Goal: Check status: Check status

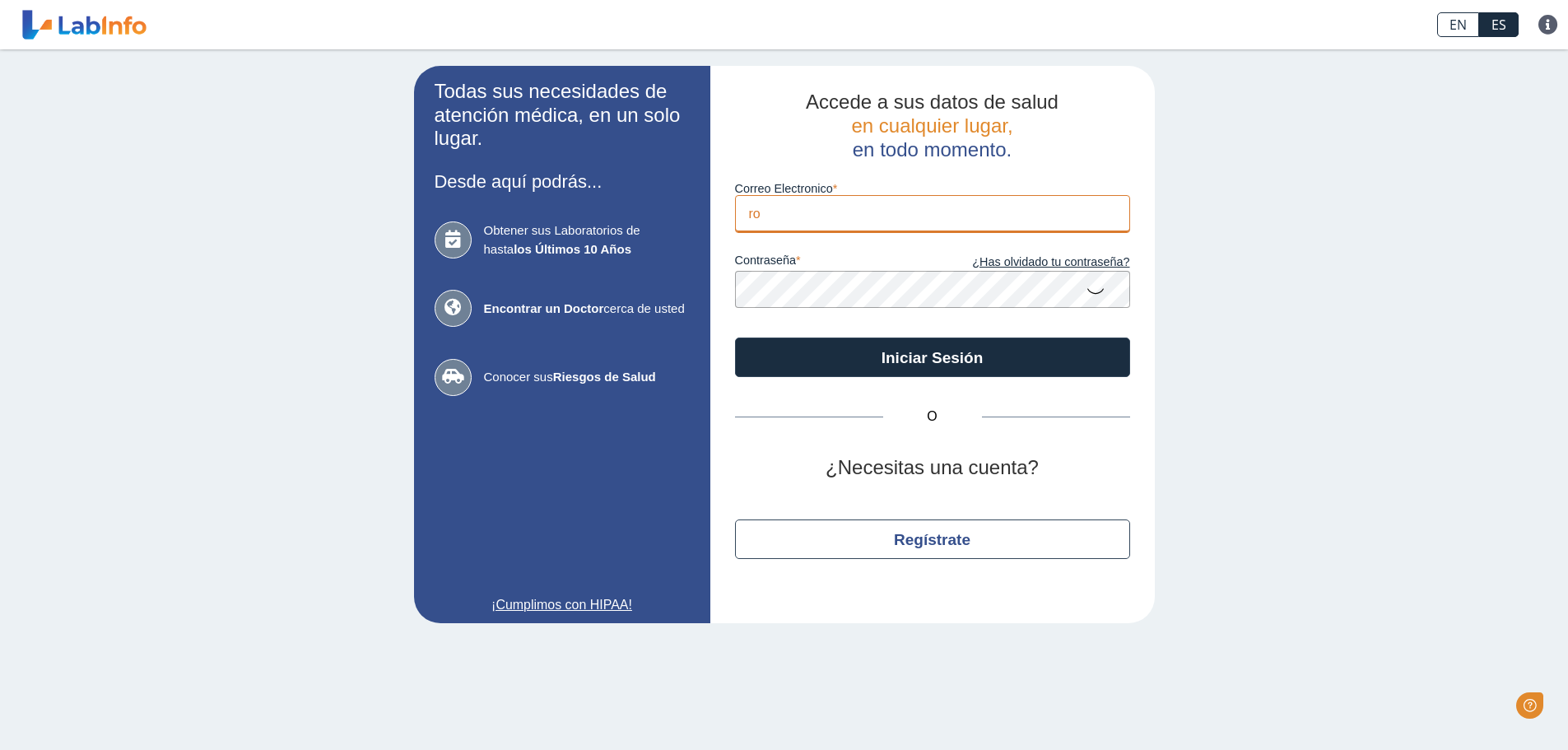
click at [790, 218] on input "ro" at bounding box center [933, 214] width 395 height 37
drag, startPoint x: 784, startPoint y: 221, endPoint x: 655, endPoint y: 213, distance: 129.2
click at [634, 203] on app-login "Todas sus necesidades de atención médica, en un solo lugar. Desde aquí podrás..…" at bounding box center [785, 344] width 741 height 557
type input "[EMAIL_ADDRESS][DOMAIN_NAME]"
click at [1093, 290] on icon at bounding box center [1096, 289] width 20 height 32
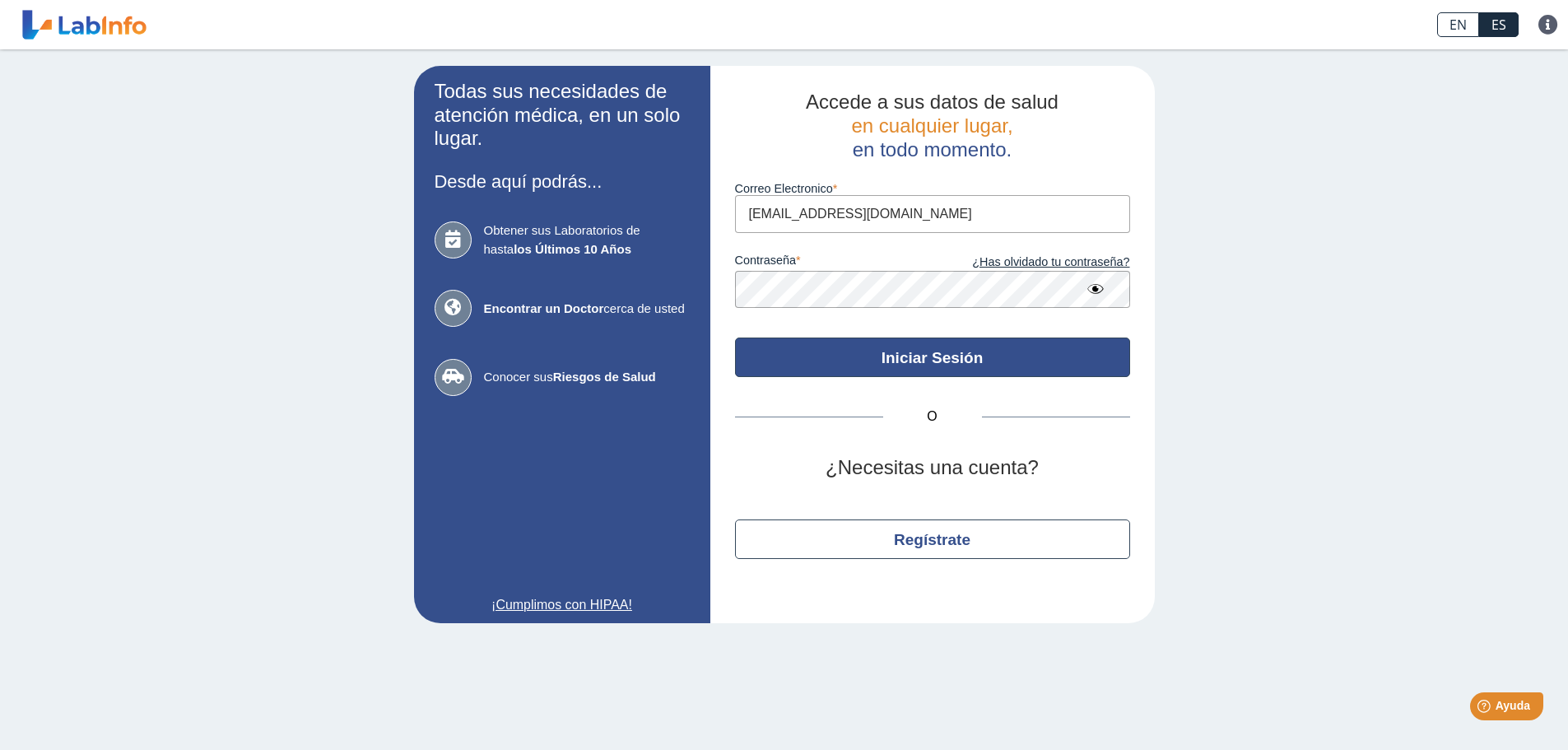
click at [931, 353] on button "Iniciar Sesión" at bounding box center [933, 357] width 395 height 39
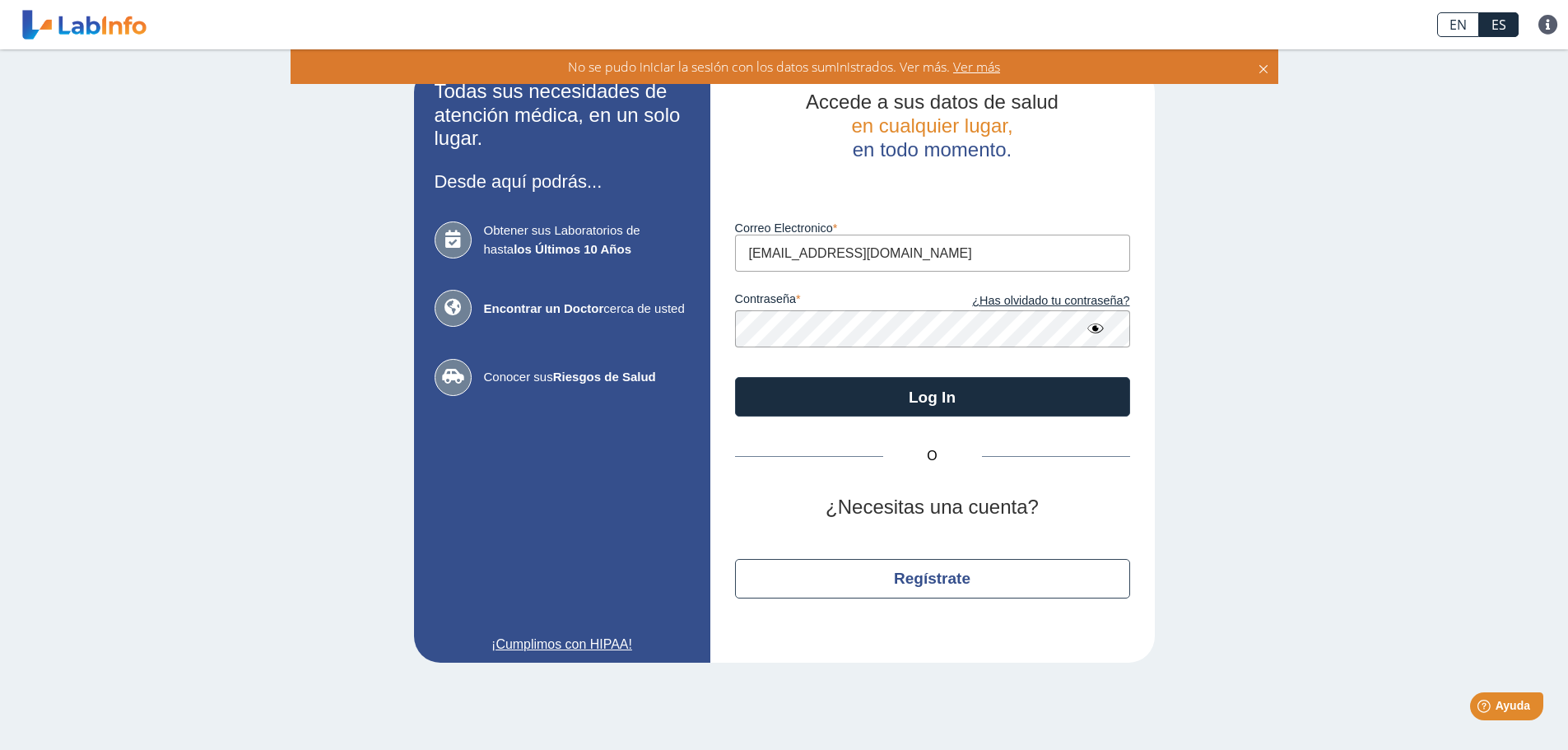
click at [579, 330] on app-login "Todas sus necesidades de atención médica, en un solo lugar. Desde aquí podrás..…" at bounding box center [785, 364] width 741 height 596
click at [735, 377] on button "Log In" at bounding box center [933, 397] width 395 height 39
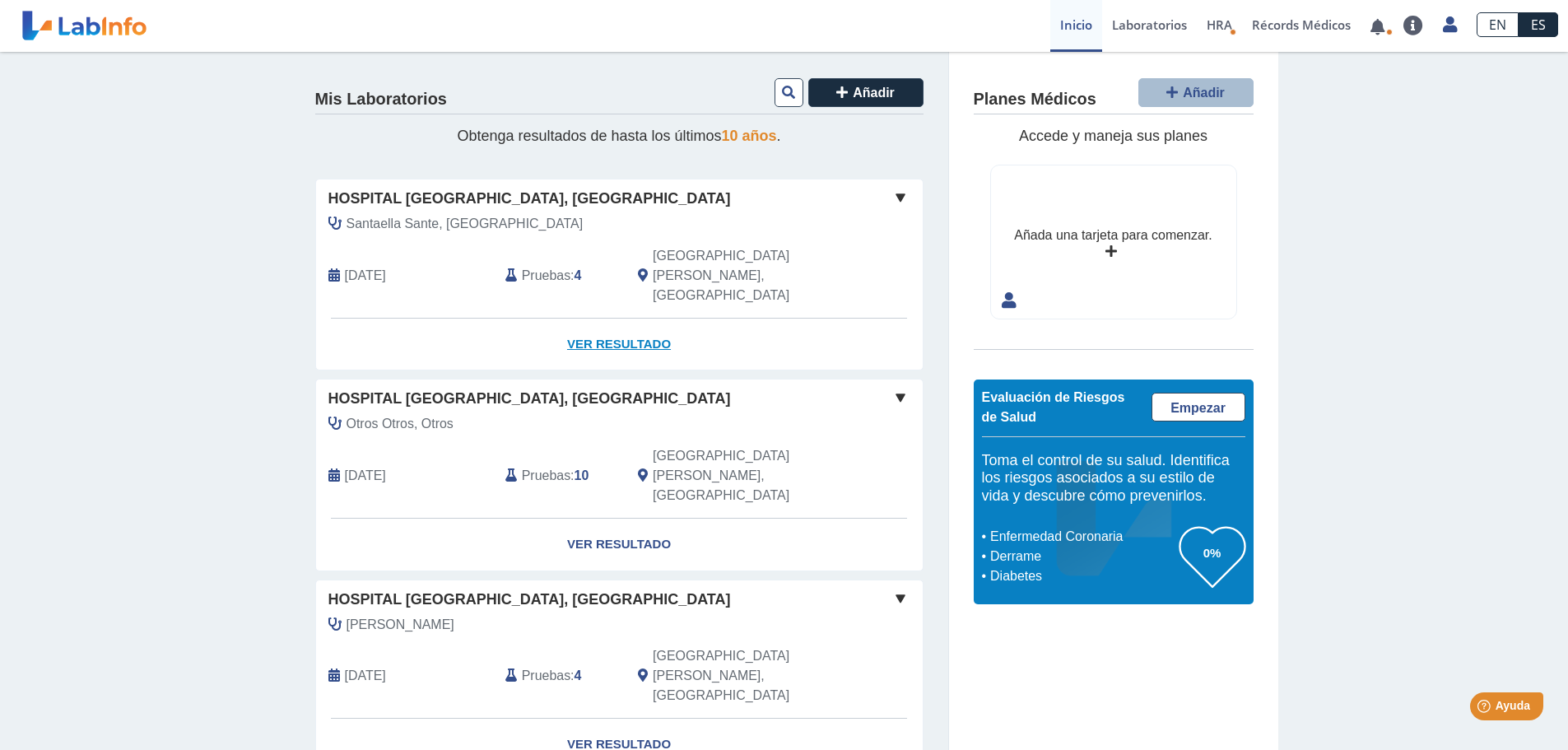
click at [627, 319] on link "Ver Resultado" at bounding box center [619, 344] width 607 height 52
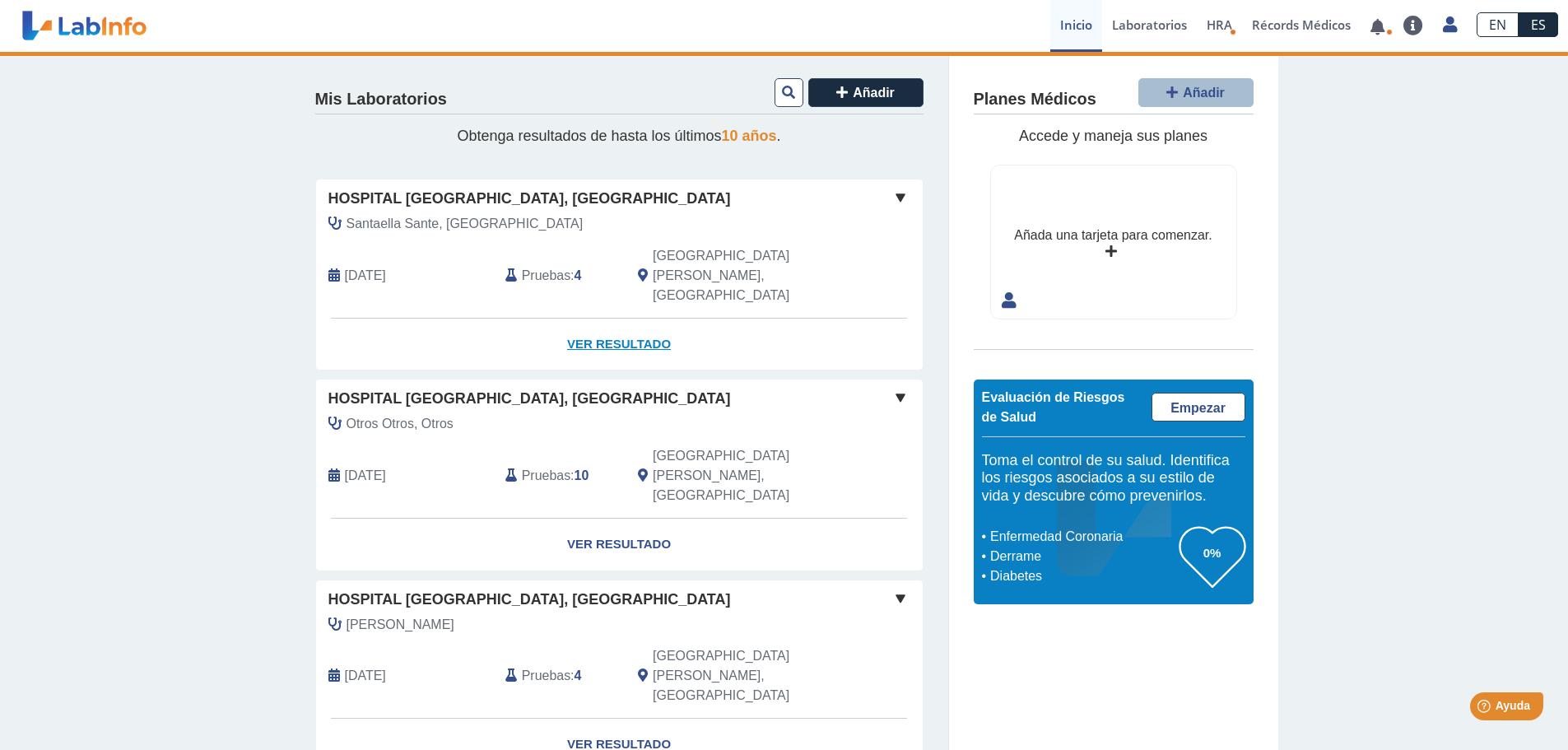
click at [605, 319] on link "Ver Resultado" at bounding box center [619, 344] width 607 height 52
click at [895, 192] on span at bounding box center [900, 198] width 20 height 20
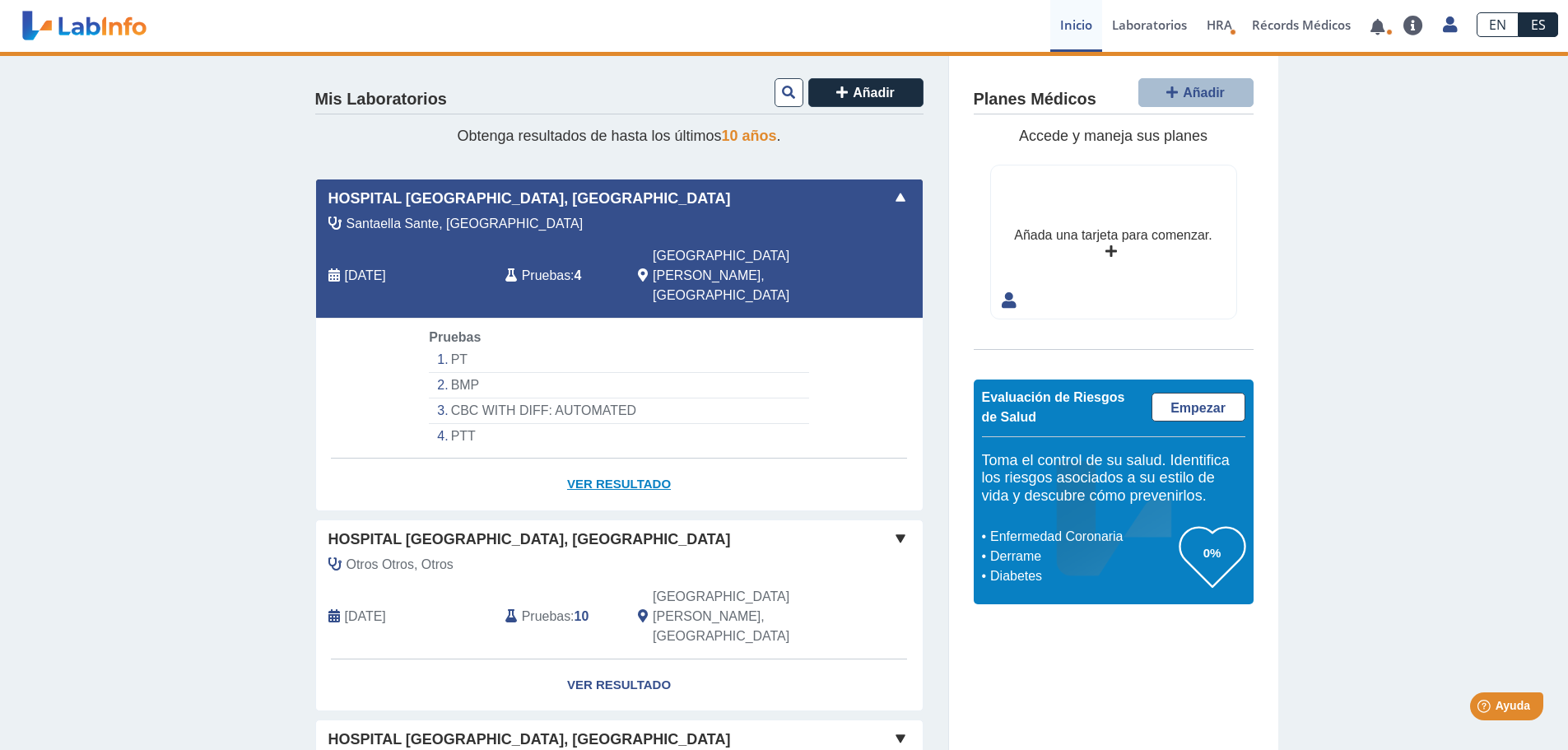
click at [607, 459] on link "Ver Resultado" at bounding box center [619, 484] width 607 height 52
click at [447, 347] on li "PT" at bounding box center [619, 360] width 379 height 25
click at [467, 347] on li "PT" at bounding box center [619, 360] width 379 height 25
click at [529, 399] on li "CBC WITH DIFF: AUTOMATED" at bounding box center [619, 412] width 379 height 25
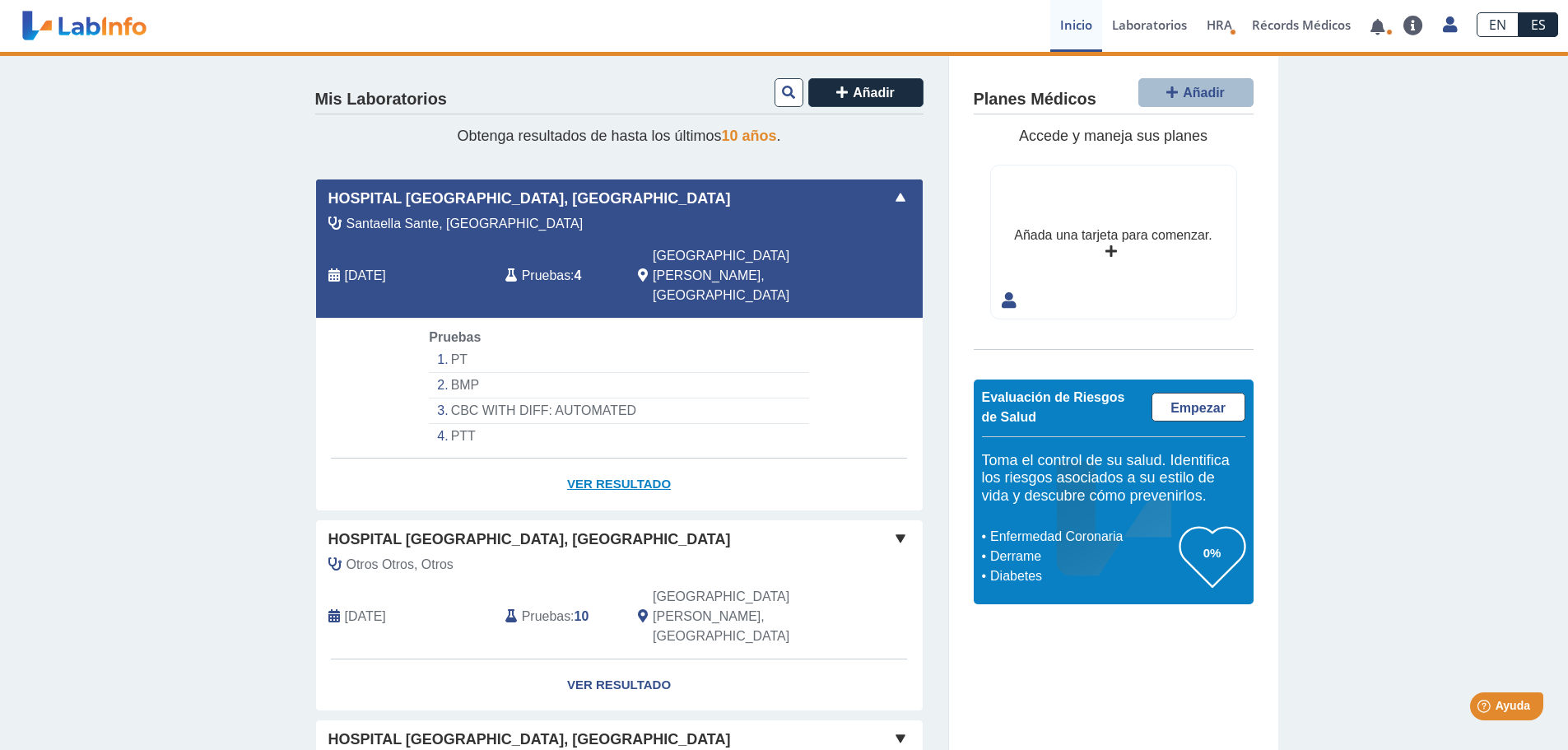
drag, startPoint x: 610, startPoint y: 446, endPoint x: 600, endPoint y: 444, distance: 10.2
click at [608, 459] on link "Ver Resultado" at bounding box center [619, 484] width 607 height 52
click at [893, 529] on span at bounding box center [900, 539] width 20 height 20
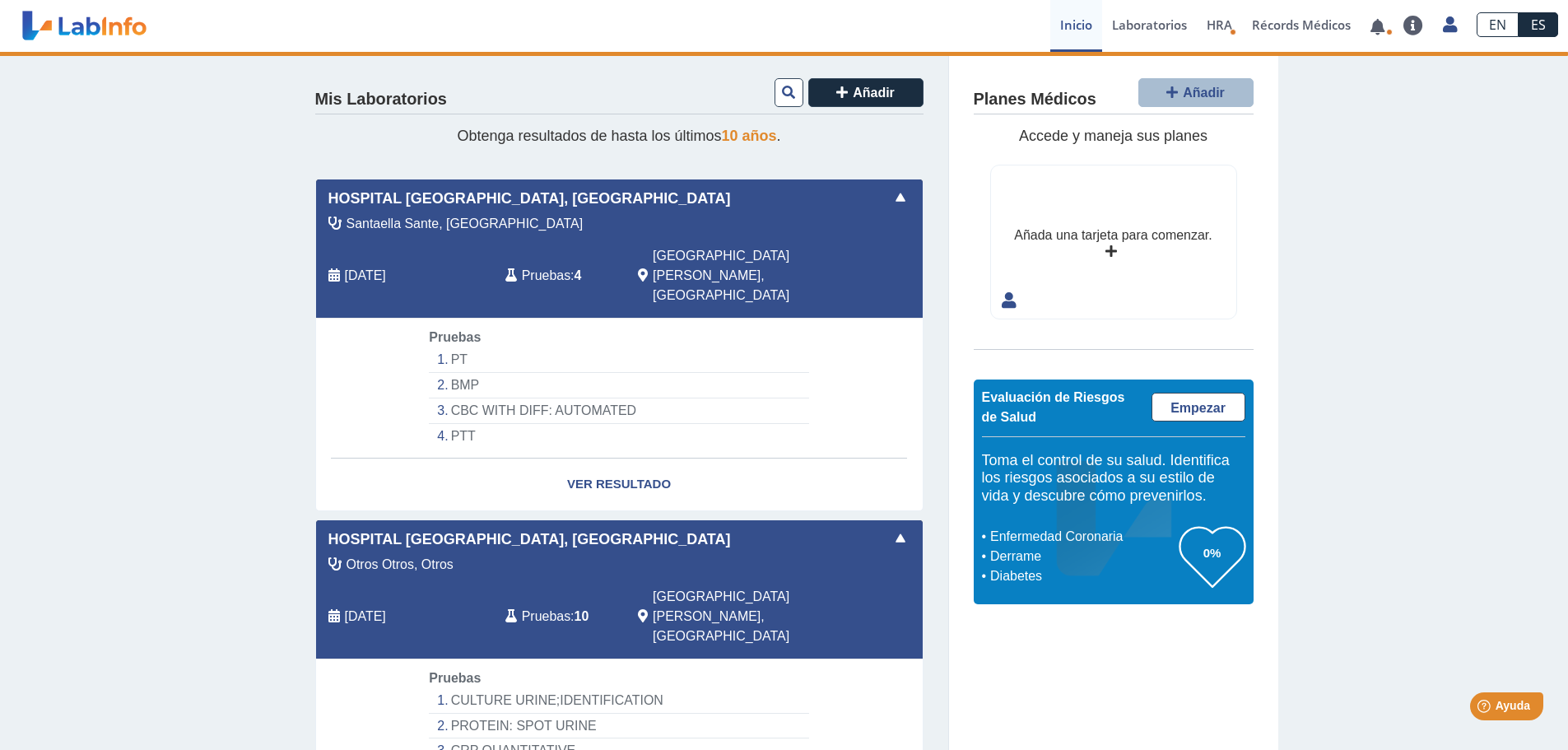
click at [896, 529] on span at bounding box center [900, 539] width 20 height 20
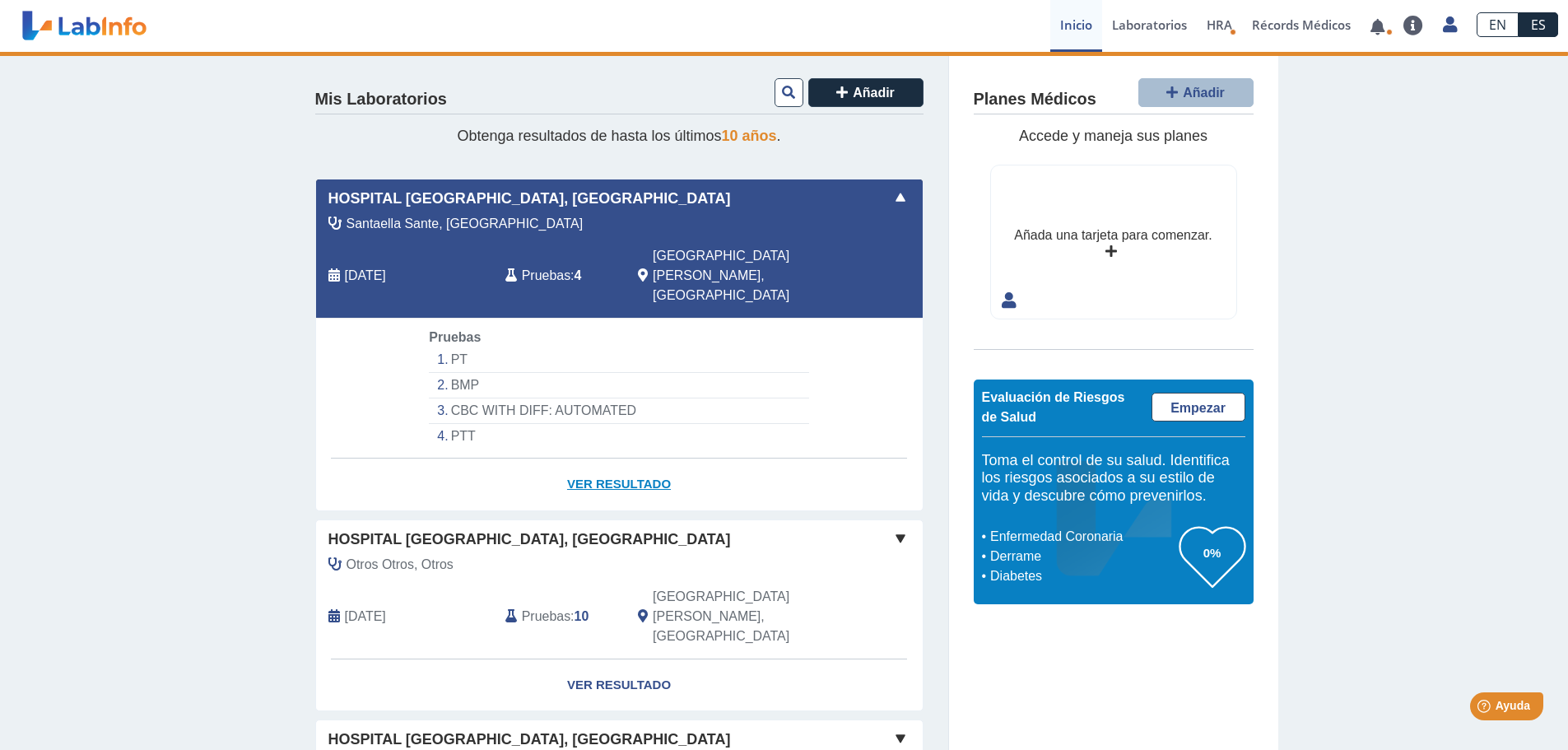
click at [602, 459] on link "Ver Resultado" at bounding box center [619, 484] width 607 height 52
click at [539, 399] on li "CBC WITH DIFF: AUTOMATED" at bounding box center [619, 412] width 379 height 25
click at [618, 459] on link "Ver Resultado" at bounding box center [619, 484] width 607 height 52
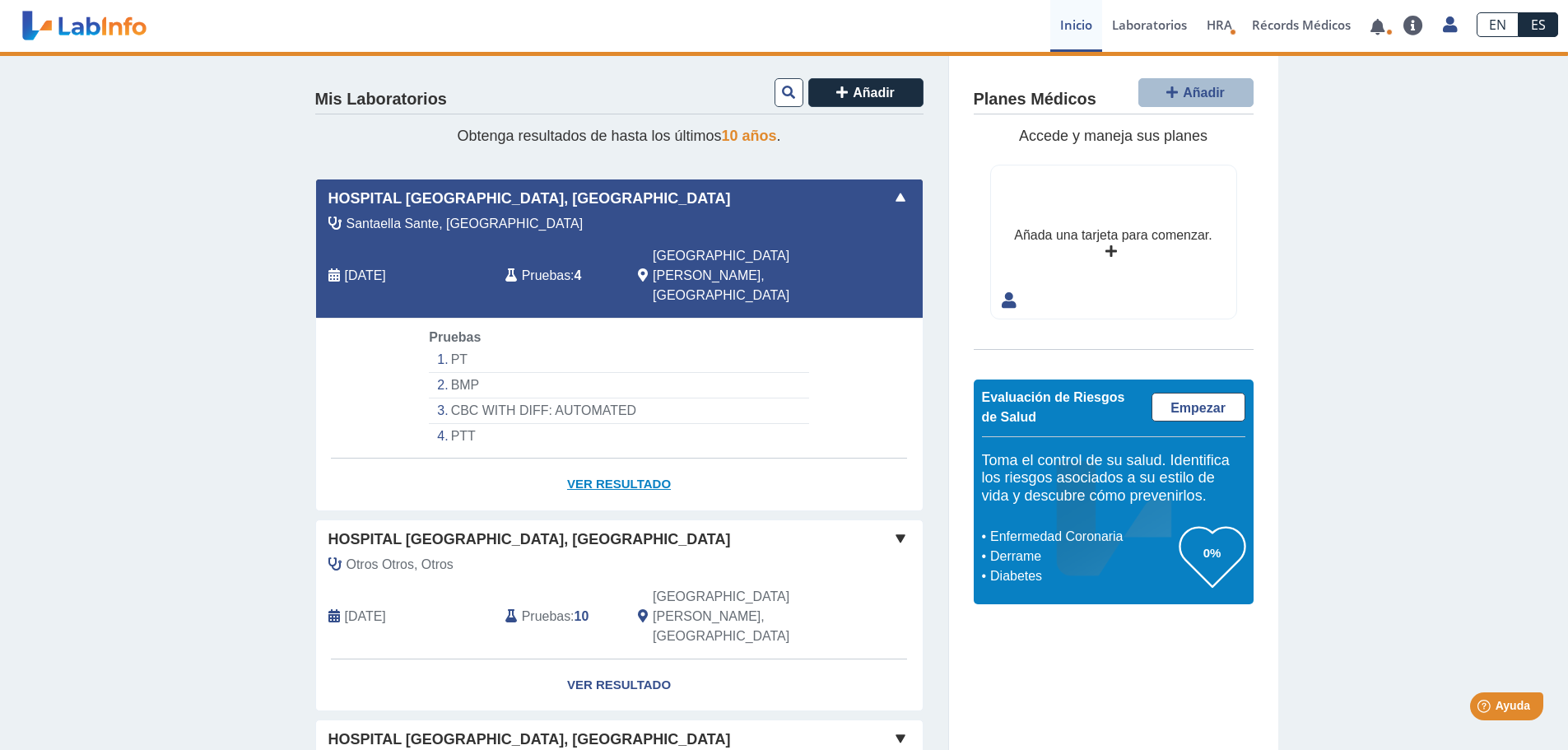
click at [619, 459] on link "Ver Resultado" at bounding box center [619, 484] width 607 height 52
click at [623, 459] on link "Ver Resultado" at bounding box center [619, 484] width 607 height 52
click at [702, 459] on link "Ver Resultado" at bounding box center [619, 484] width 607 height 52
click at [615, 659] on link "Ver Resultado" at bounding box center [619, 684] width 607 height 52
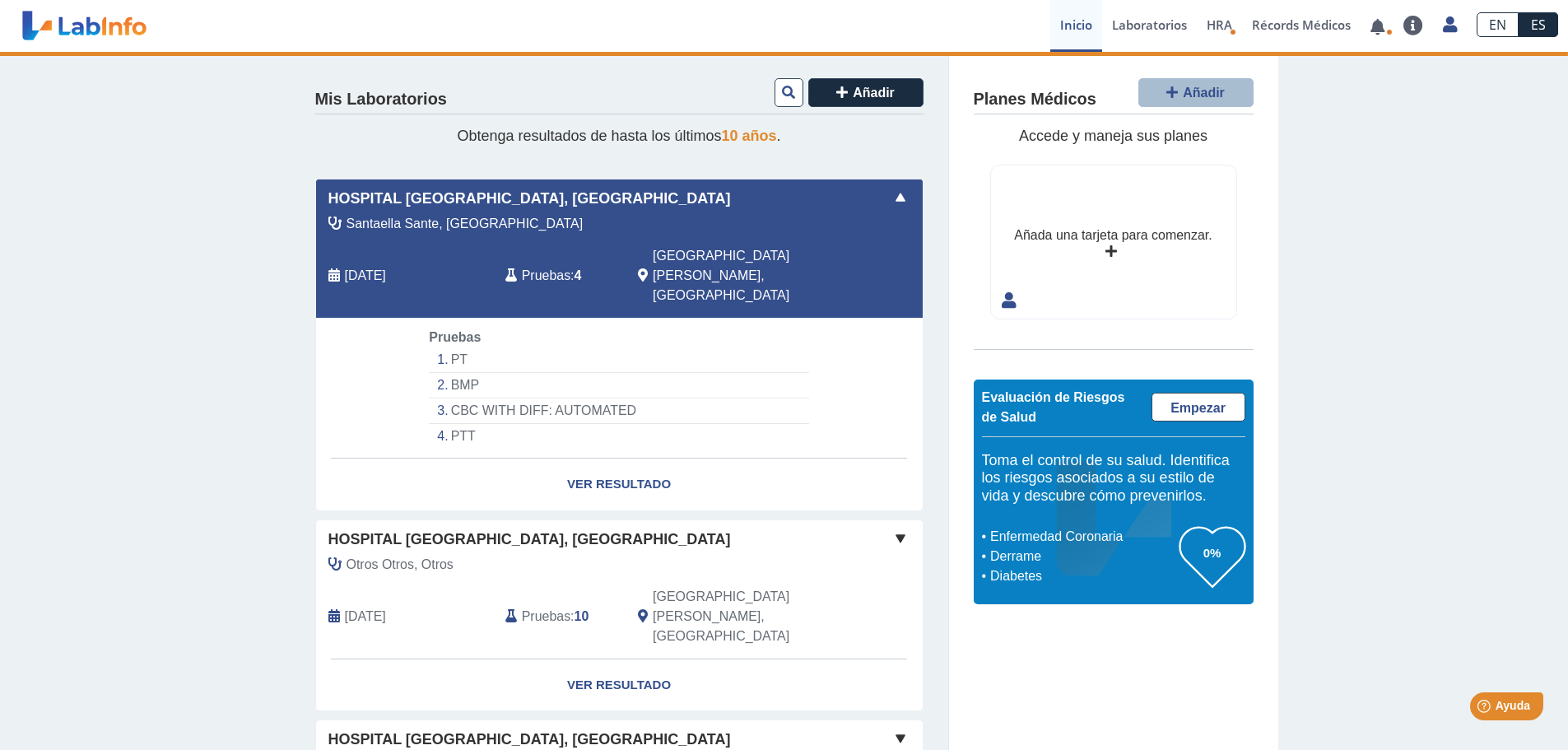
click at [345, 266] on span "Aug 27, 2025" at bounding box center [366, 276] width 41 height 20
click at [377, 206] on span "Hospital [GEOGRAPHIC_DATA], [GEOGRAPHIC_DATA]" at bounding box center [530, 199] width 403 height 22
click at [373, 187] on div "Hospital Pavia, Santurce Santaella Sante, Borja Aug 27, 2025 Pruebas : 4 San Ju…" at bounding box center [619, 248] width 607 height 138
click at [866, 93] on span "Añadir" at bounding box center [873, 93] width 42 height 14
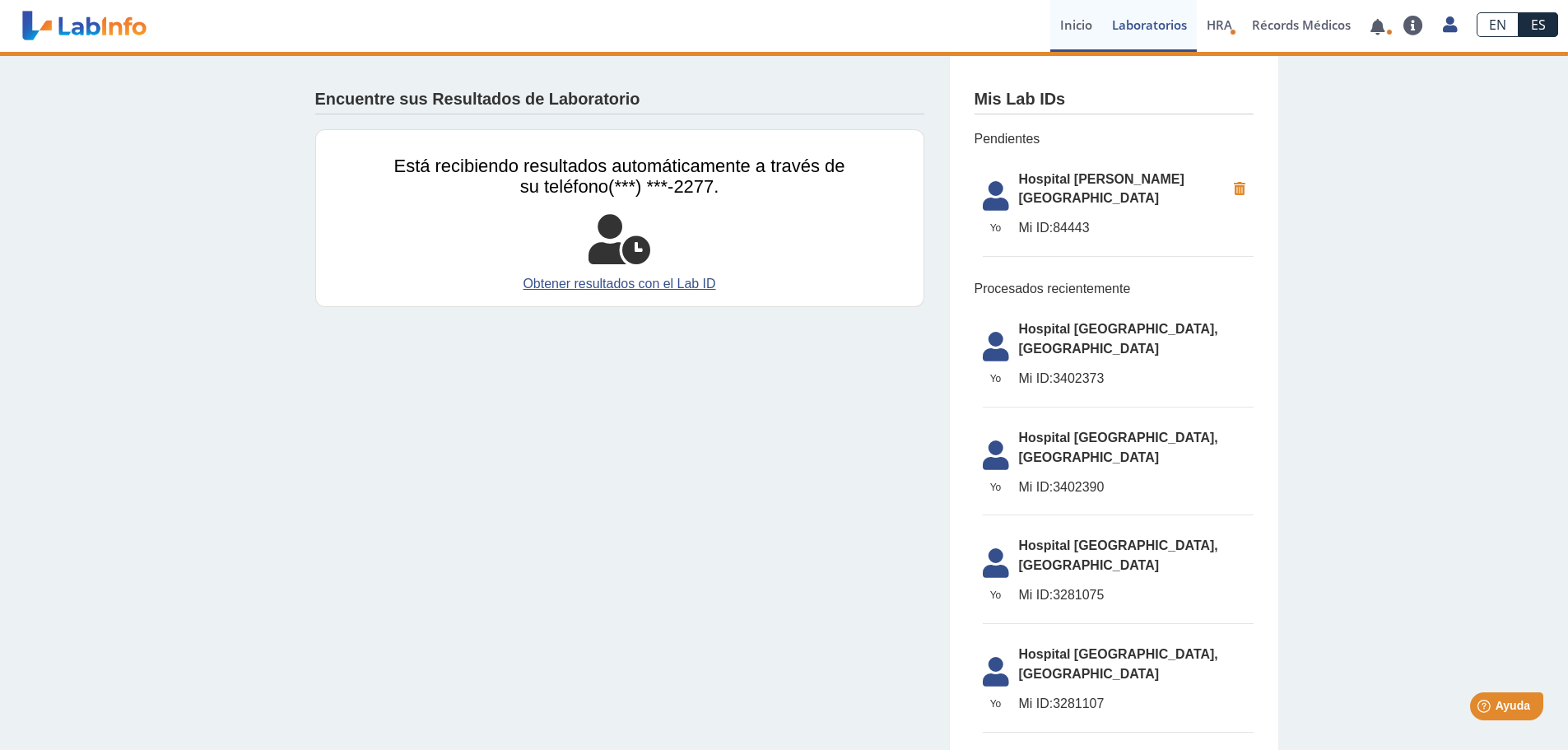
click at [1075, 18] on link "Inicio" at bounding box center [1075, 25] width 52 height 52
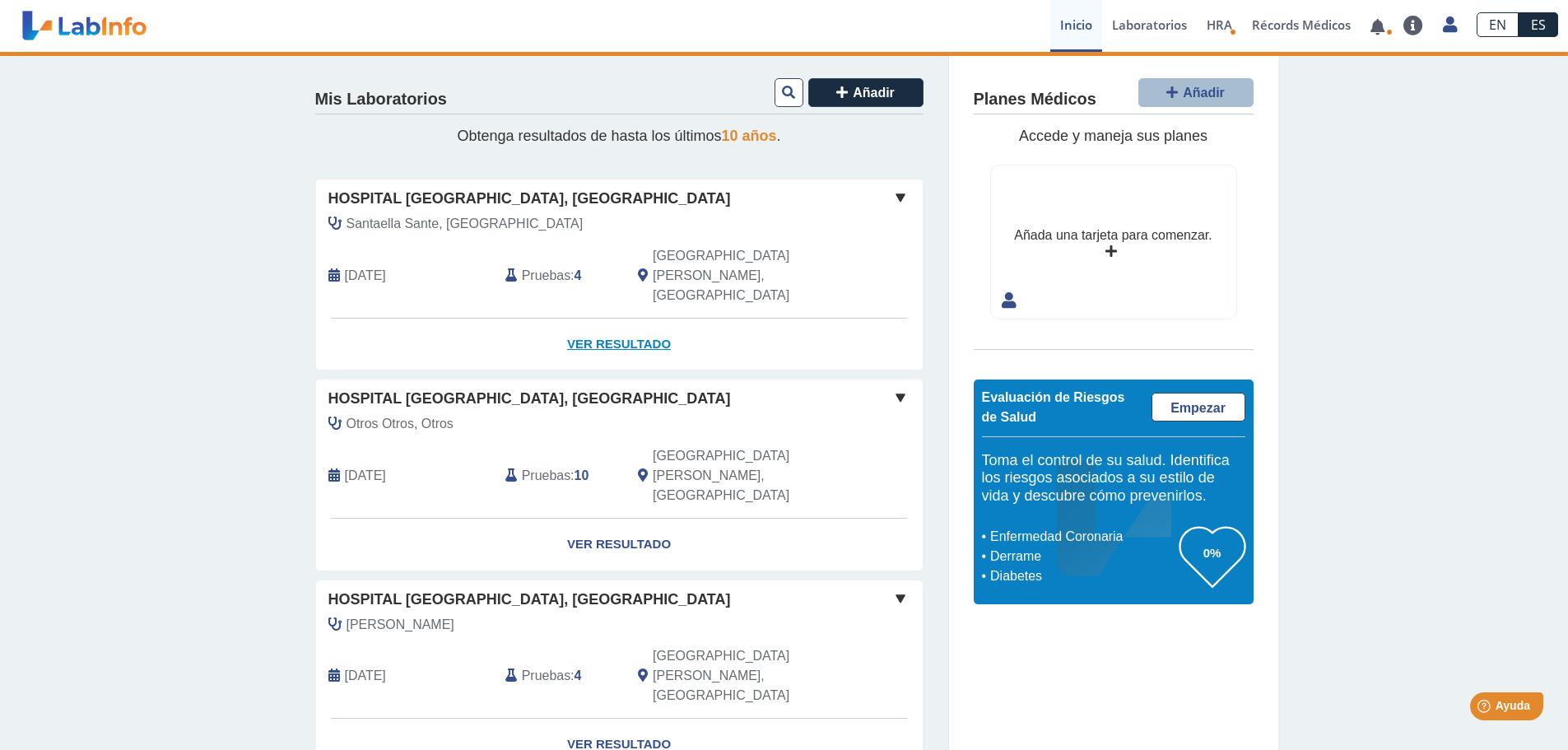
click at [631, 319] on link "Ver Resultado" at bounding box center [619, 344] width 607 height 52
click at [623, 319] on link "Ver Resultado" at bounding box center [619, 344] width 607 height 52
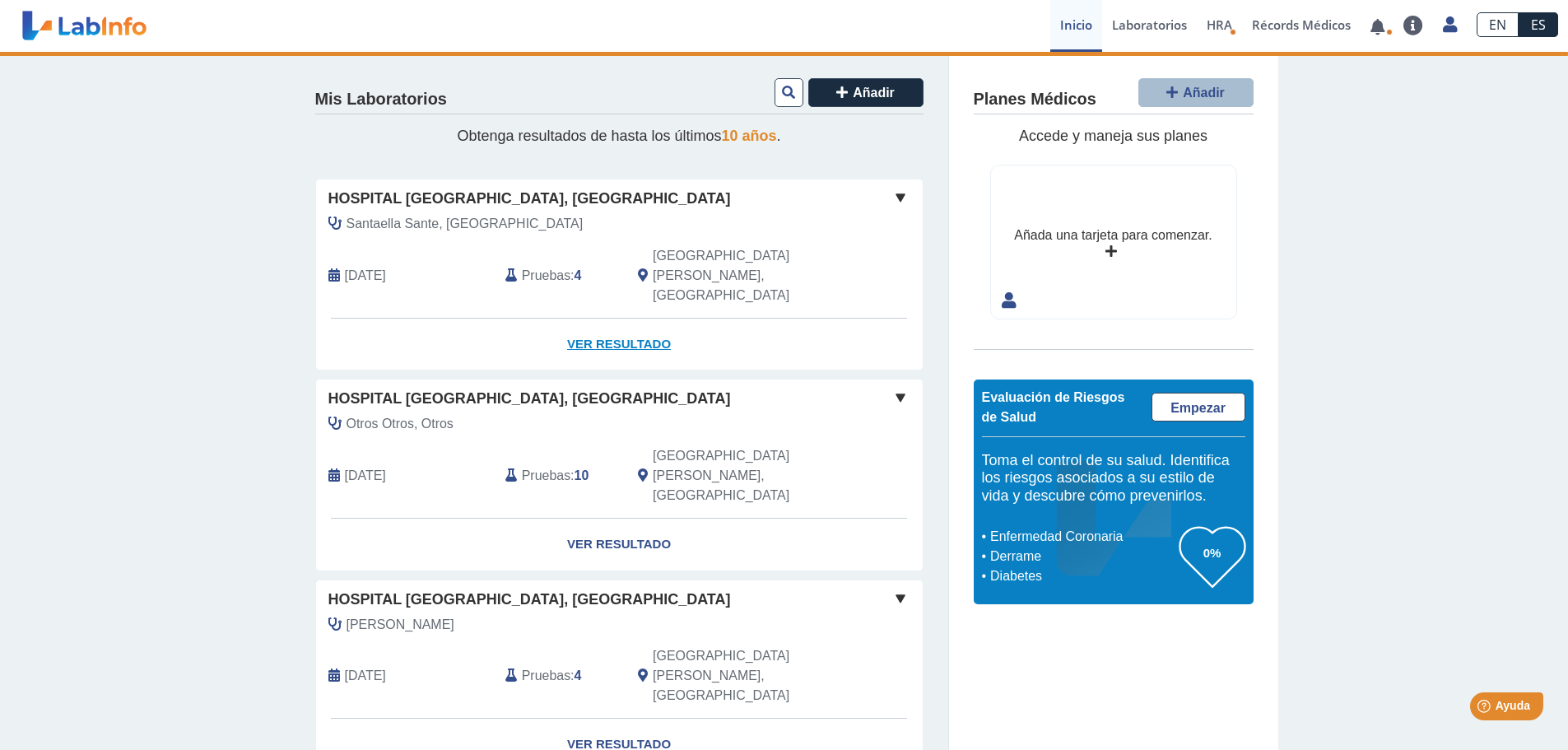
click at [623, 319] on link "Ver Resultado" at bounding box center [619, 344] width 607 height 52
click at [1158, 27] on link "Laboratorios" at bounding box center [1149, 25] width 95 height 52
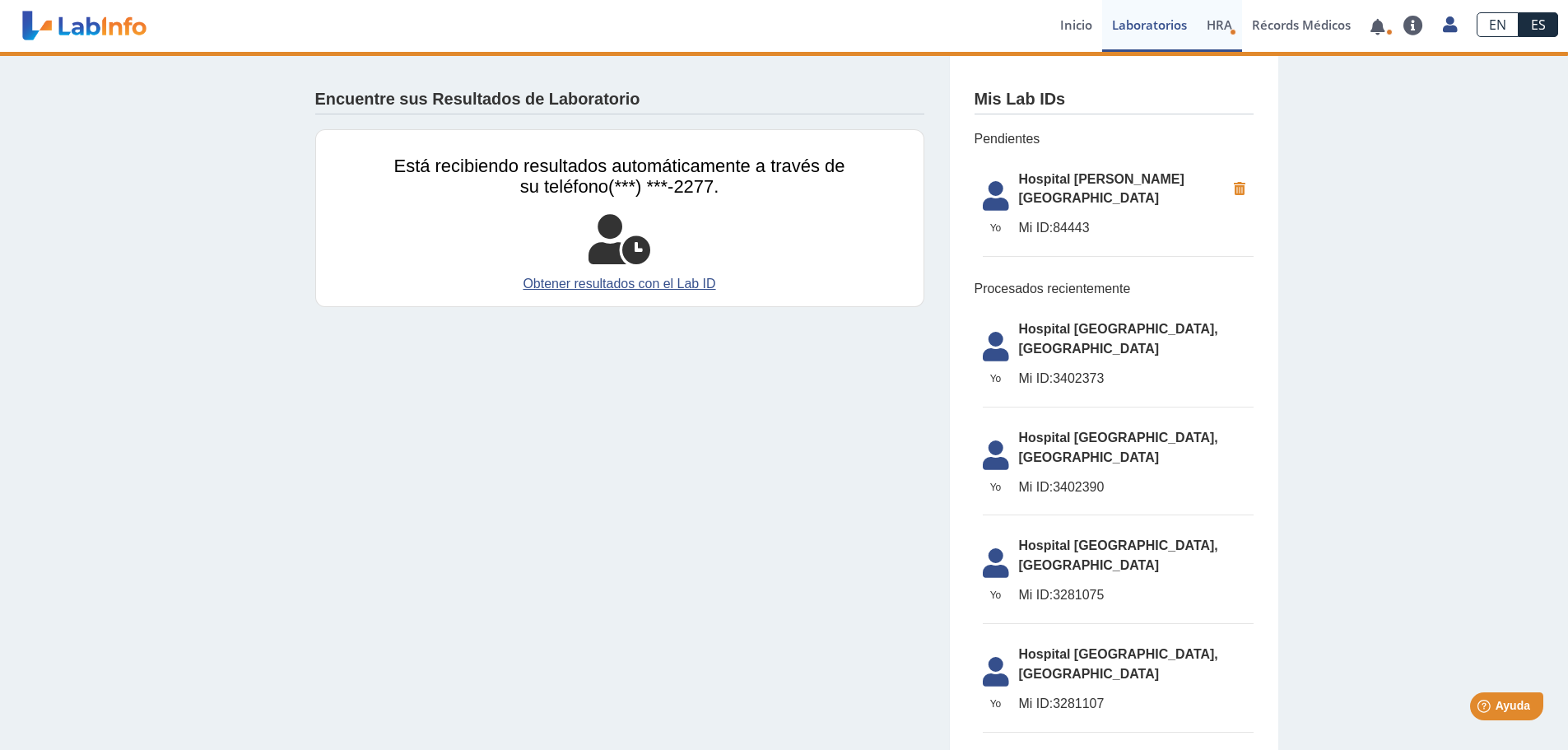
click at [1222, 28] on span "HRA" at bounding box center [1219, 24] width 25 height 17
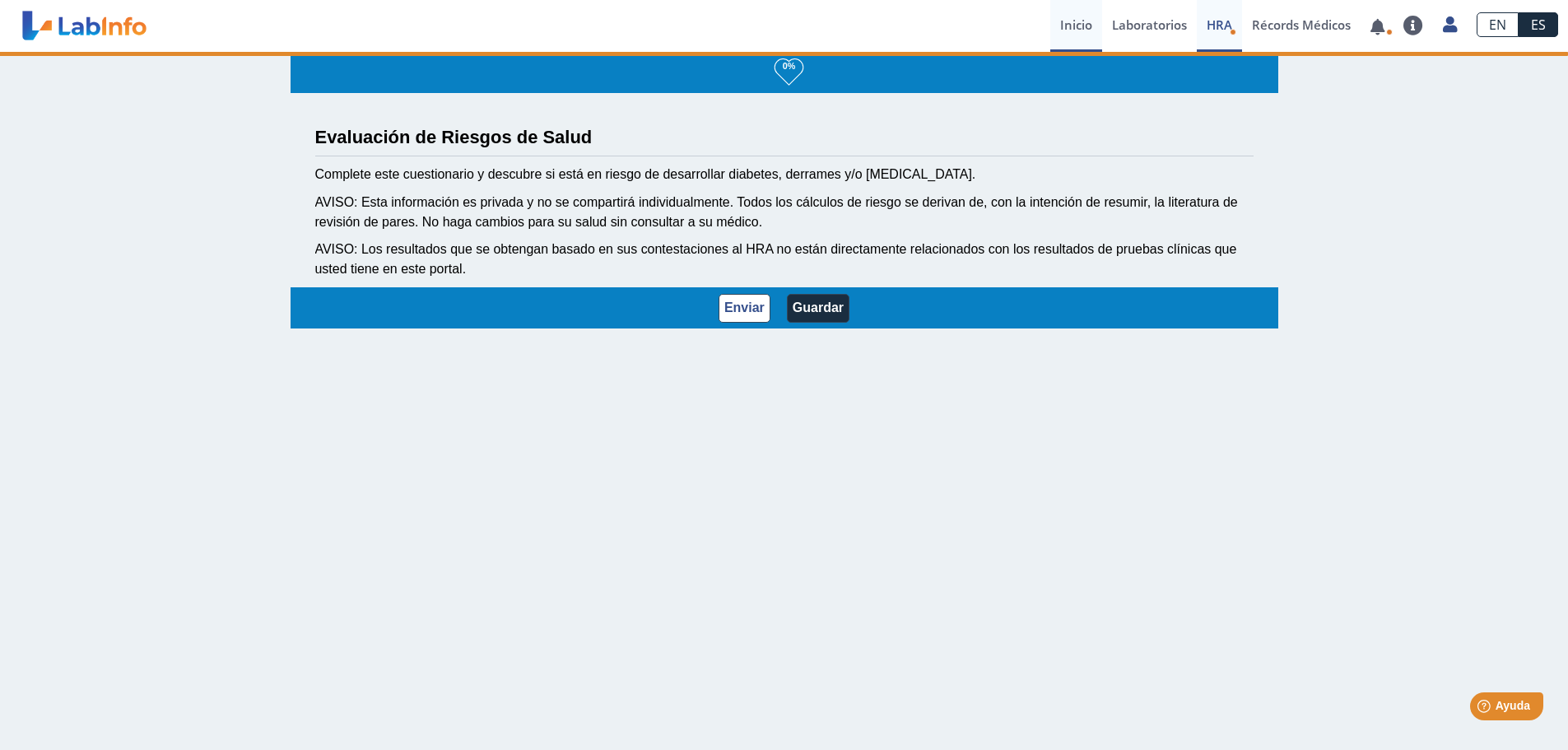
click at [1075, 22] on link "Inicio" at bounding box center [1075, 25] width 52 height 52
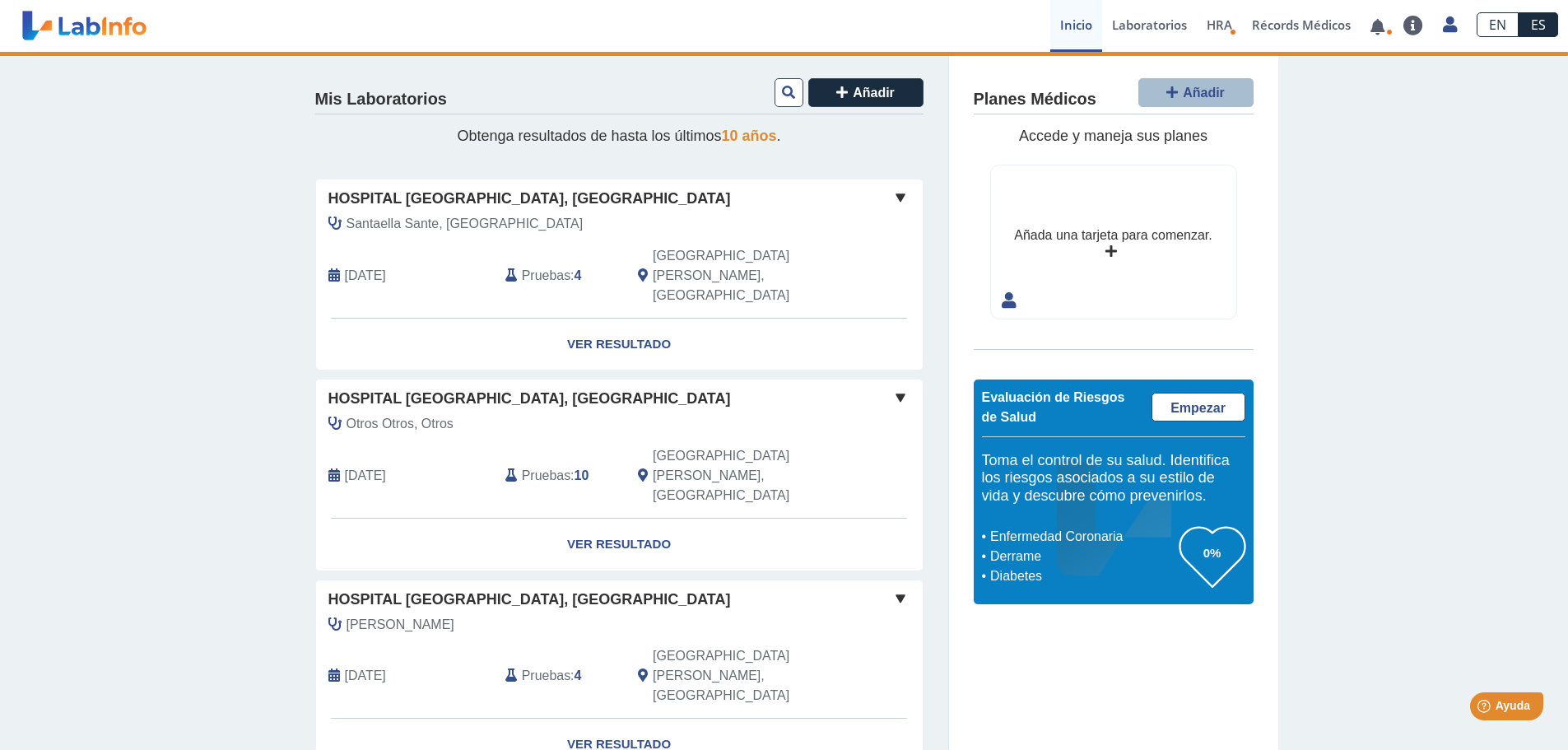
click at [894, 190] on span at bounding box center [900, 198] width 20 height 20
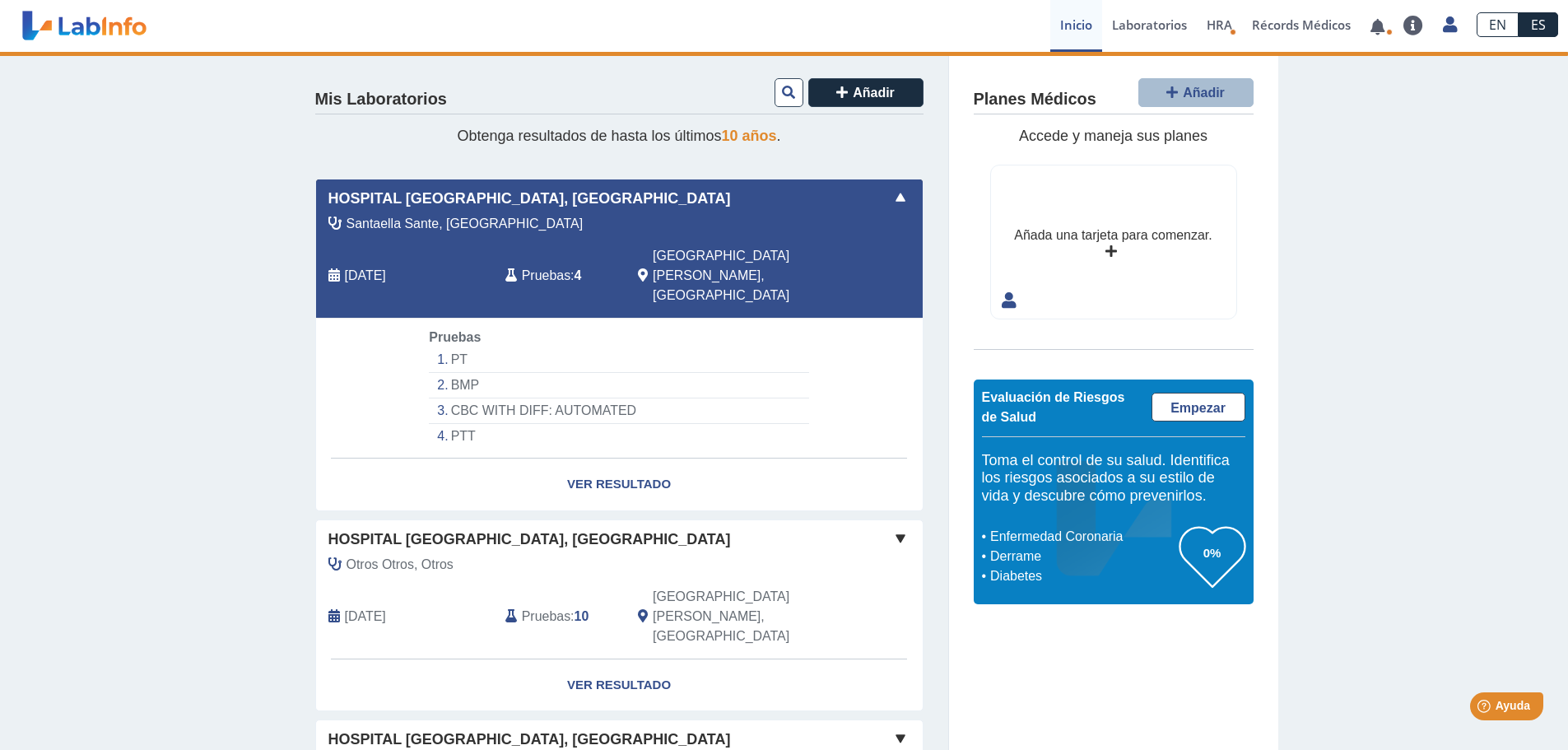
click at [456, 347] on li "PT" at bounding box center [619, 360] width 379 height 25
click at [451, 347] on li "PT" at bounding box center [619, 360] width 379 height 25
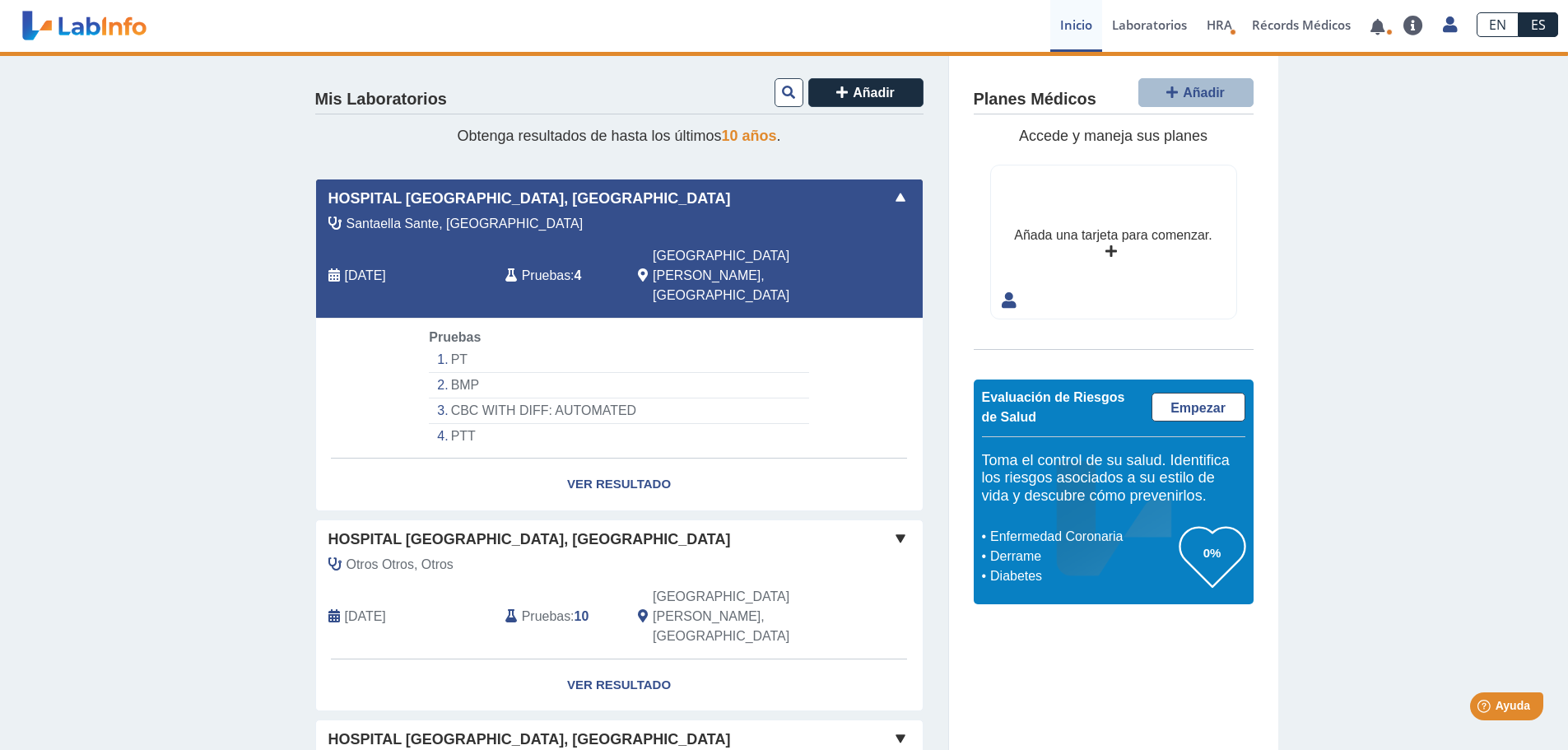
click at [451, 347] on li "PT" at bounding box center [619, 360] width 379 height 25
click at [446, 459] on link "Ver Resultado" at bounding box center [619, 484] width 607 height 52
click at [466, 459] on link "Ver Resultado" at bounding box center [619, 484] width 607 height 52
click at [467, 459] on link "Ver Resultado" at bounding box center [619, 484] width 607 height 52
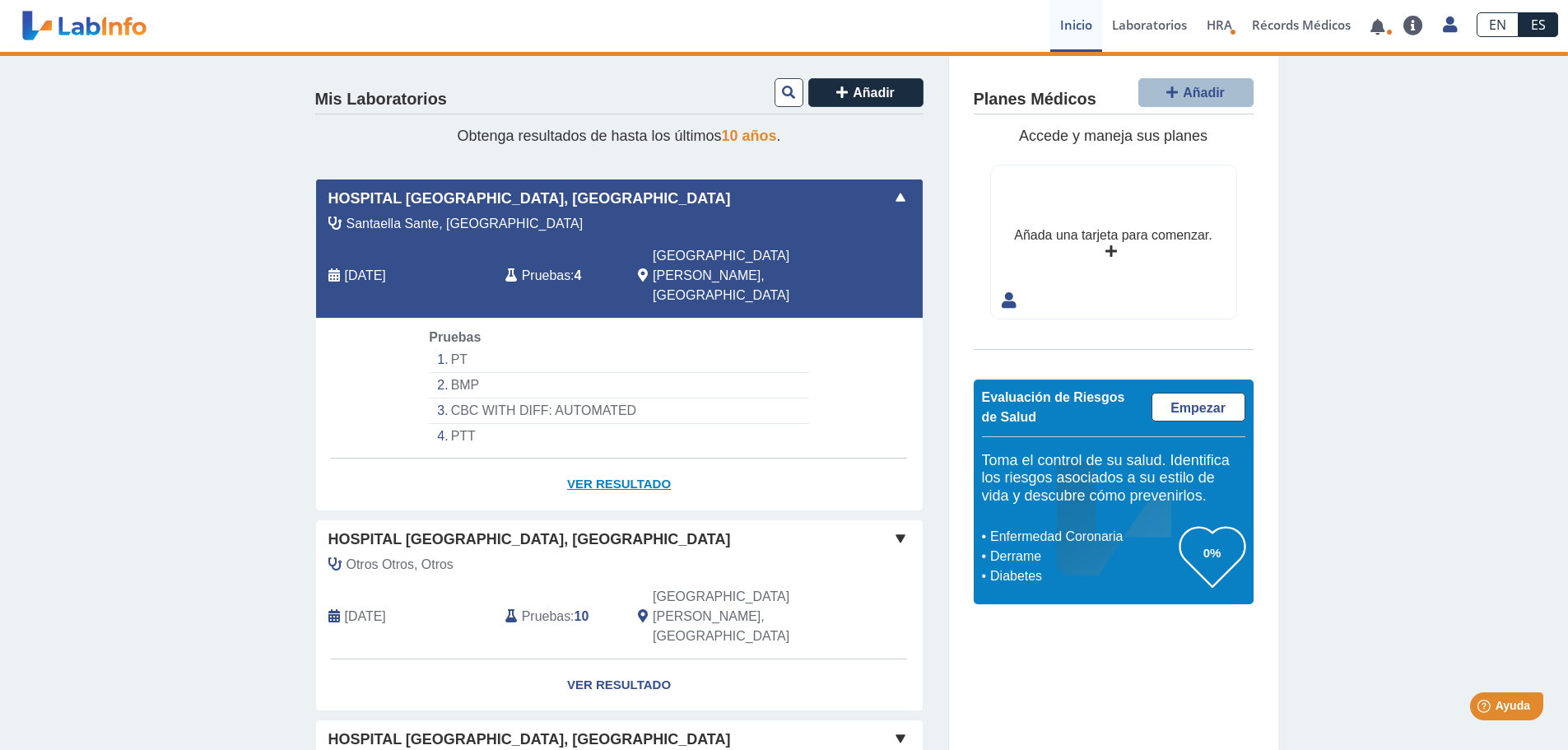
click at [470, 459] on link "Ver Resultado" at bounding box center [619, 484] width 607 height 52
click at [586, 459] on link "Ver Resultado" at bounding box center [619, 484] width 607 height 52
click at [581, 459] on link "Ver Resultado" at bounding box center [619, 484] width 607 height 52
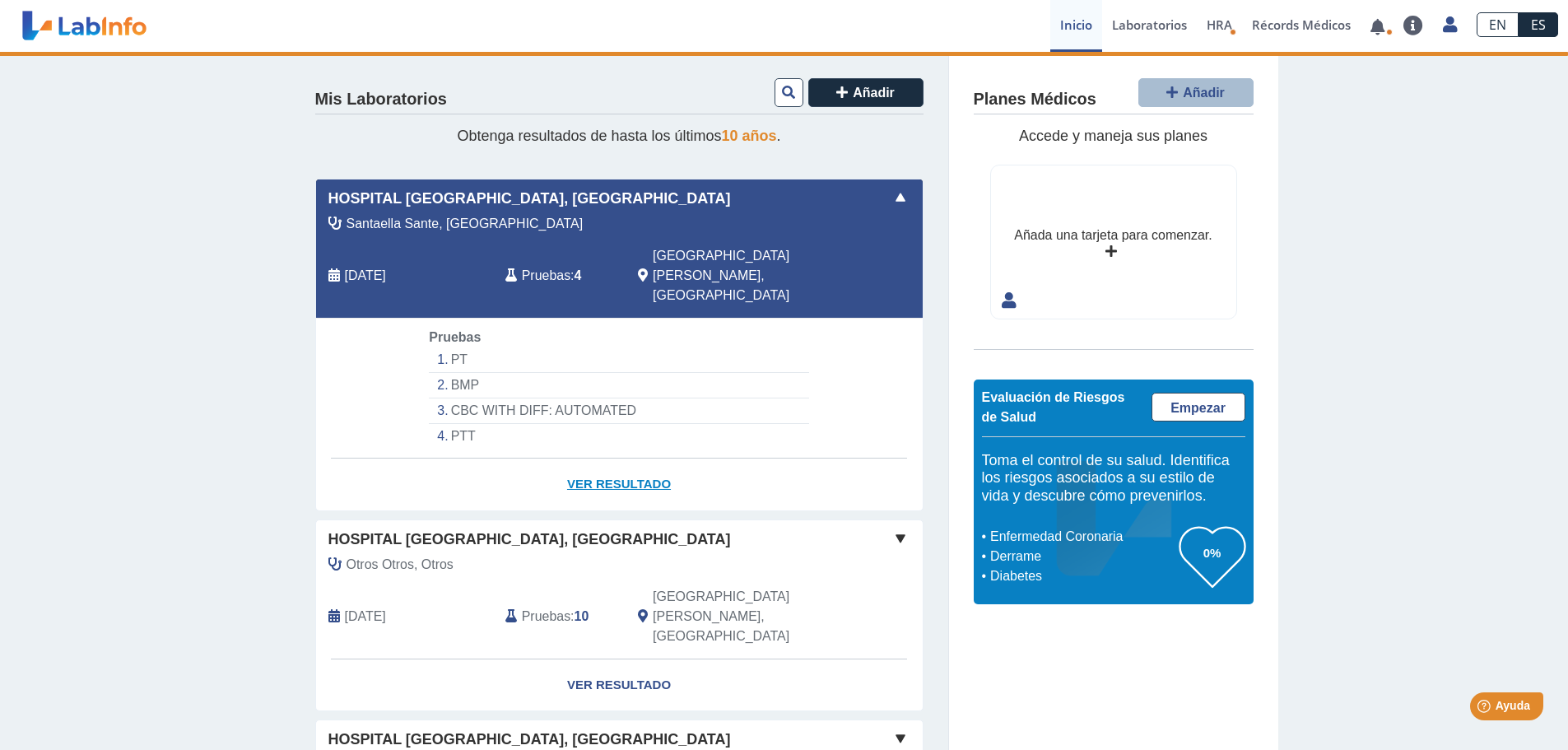
click at [581, 459] on link "Ver Resultado" at bounding box center [619, 484] width 607 height 52
click at [582, 459] on link "Ver Resultado" at bounding box center [619, 484] width 607 height 52
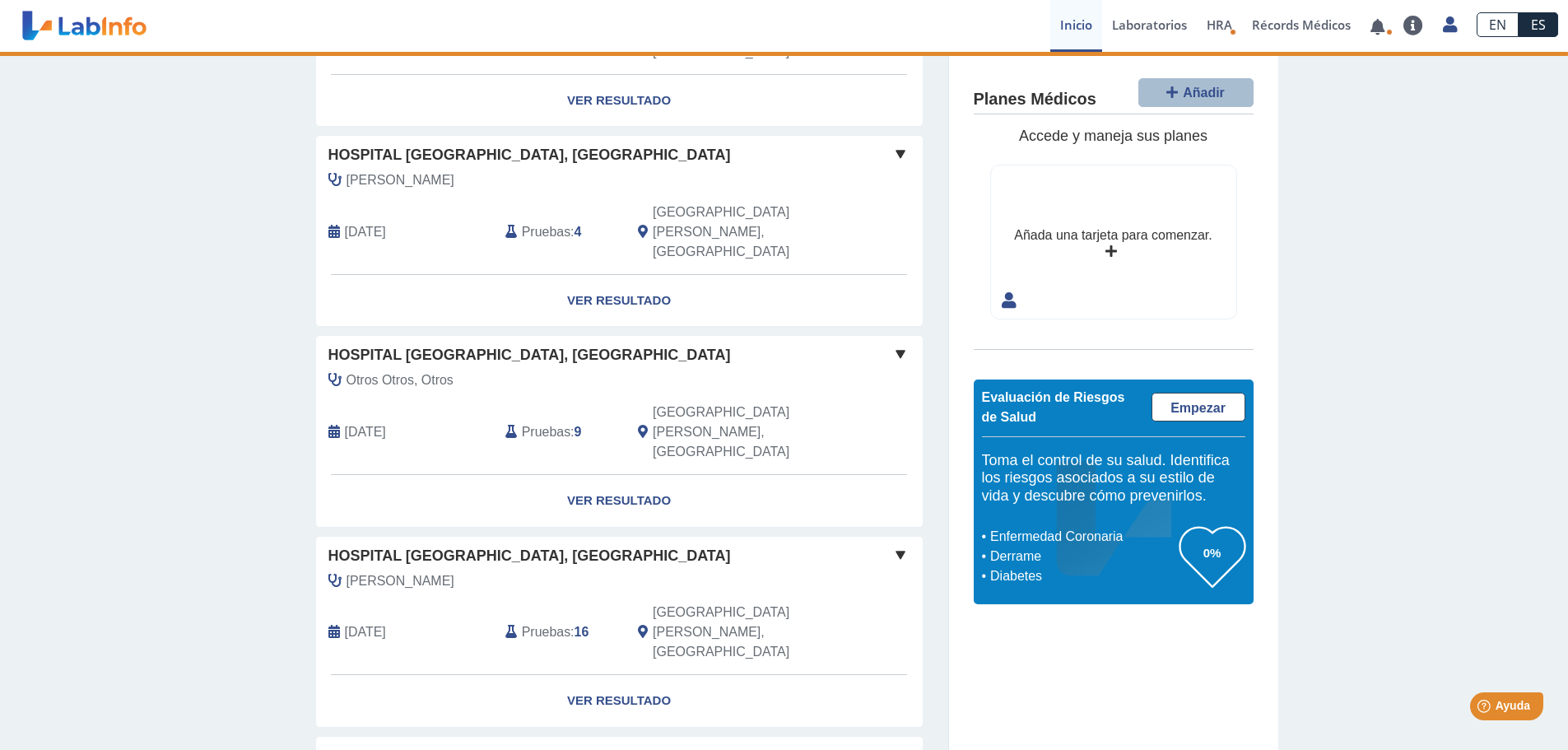
scroll to position [91, 0]
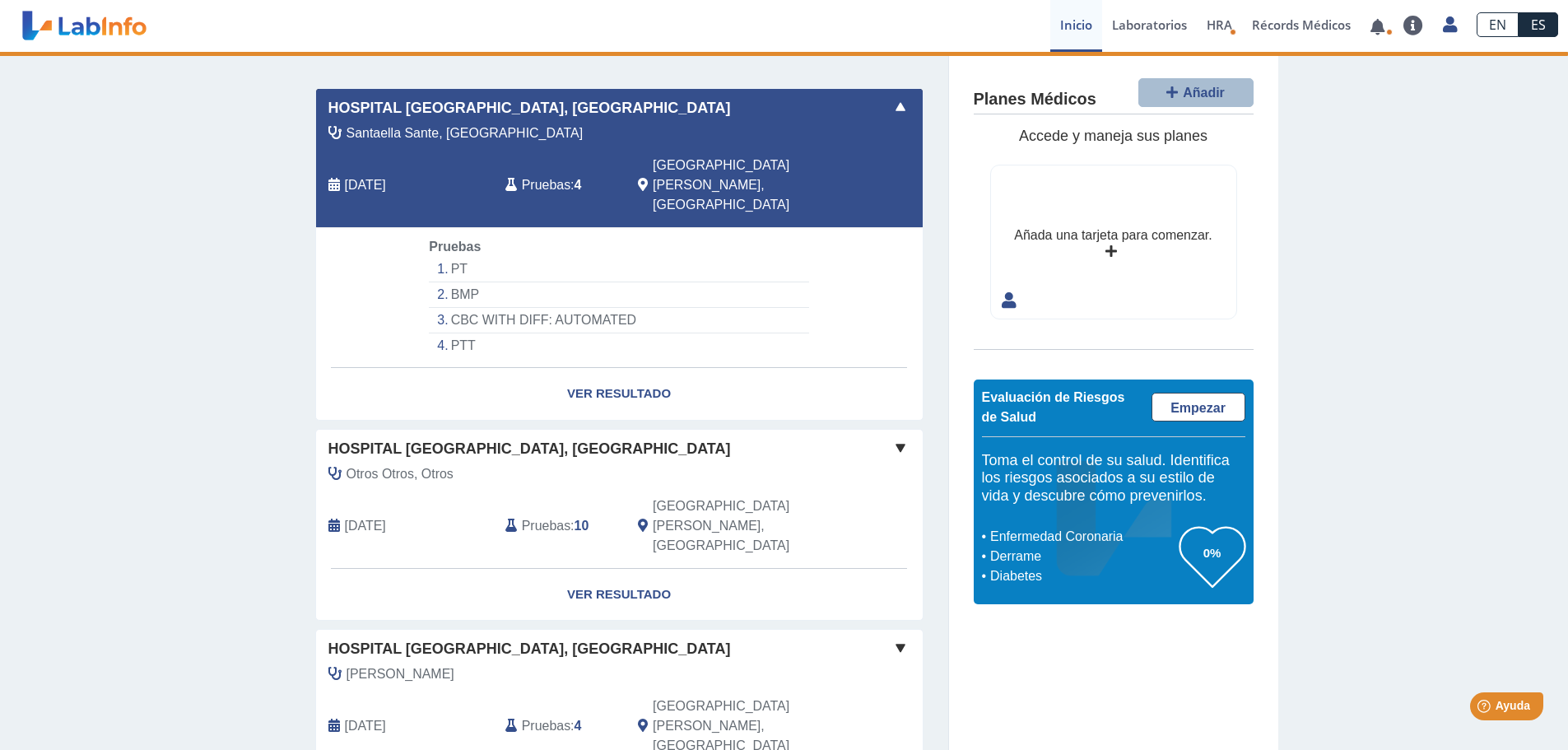
click at [1499, 500] on div "Mis Laboratorios Añadir Obtenga resultados de hasta los últimos 10 años . Hospi…" at bounding box center [784, 720] width 1568 height 1519
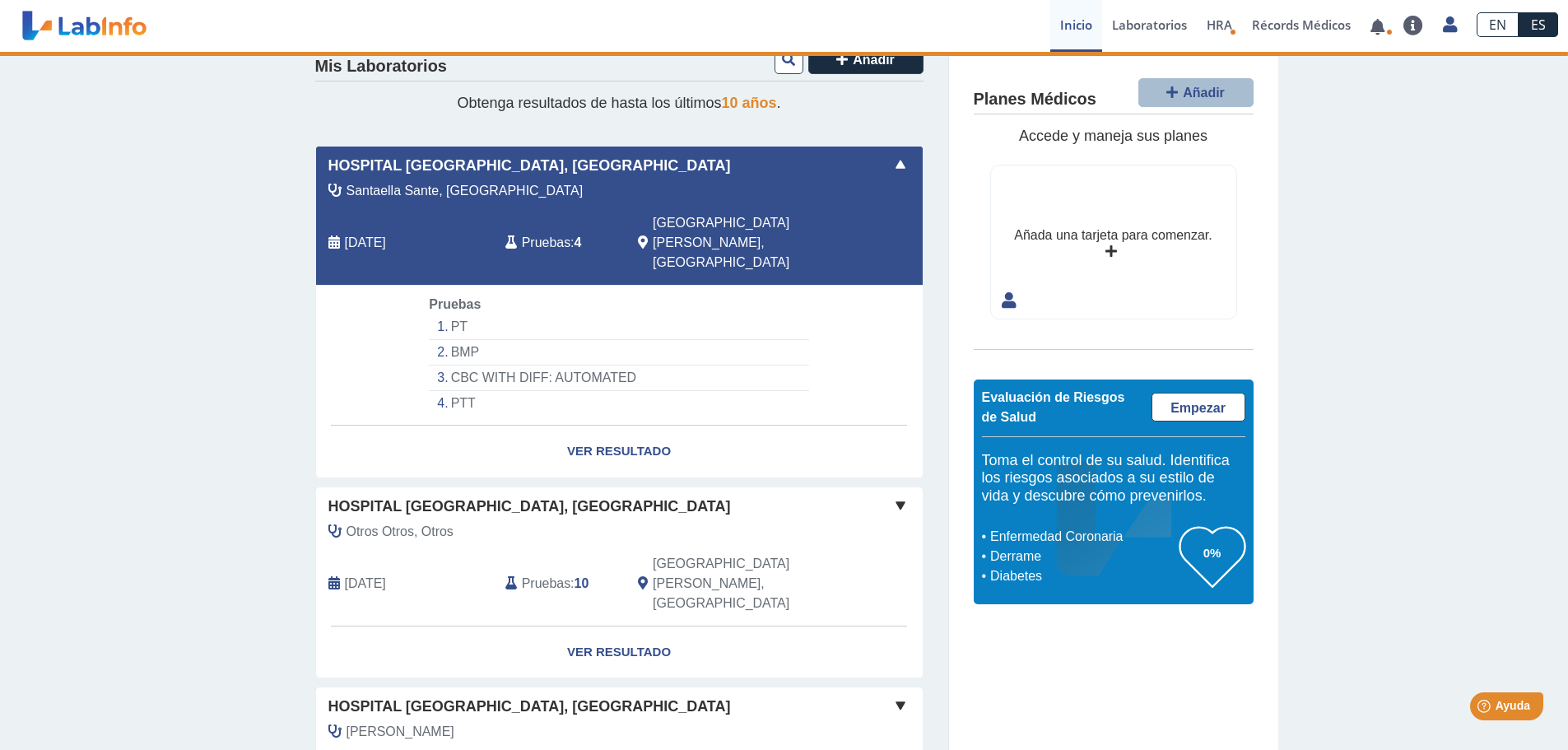
scroll to position [0, 0]
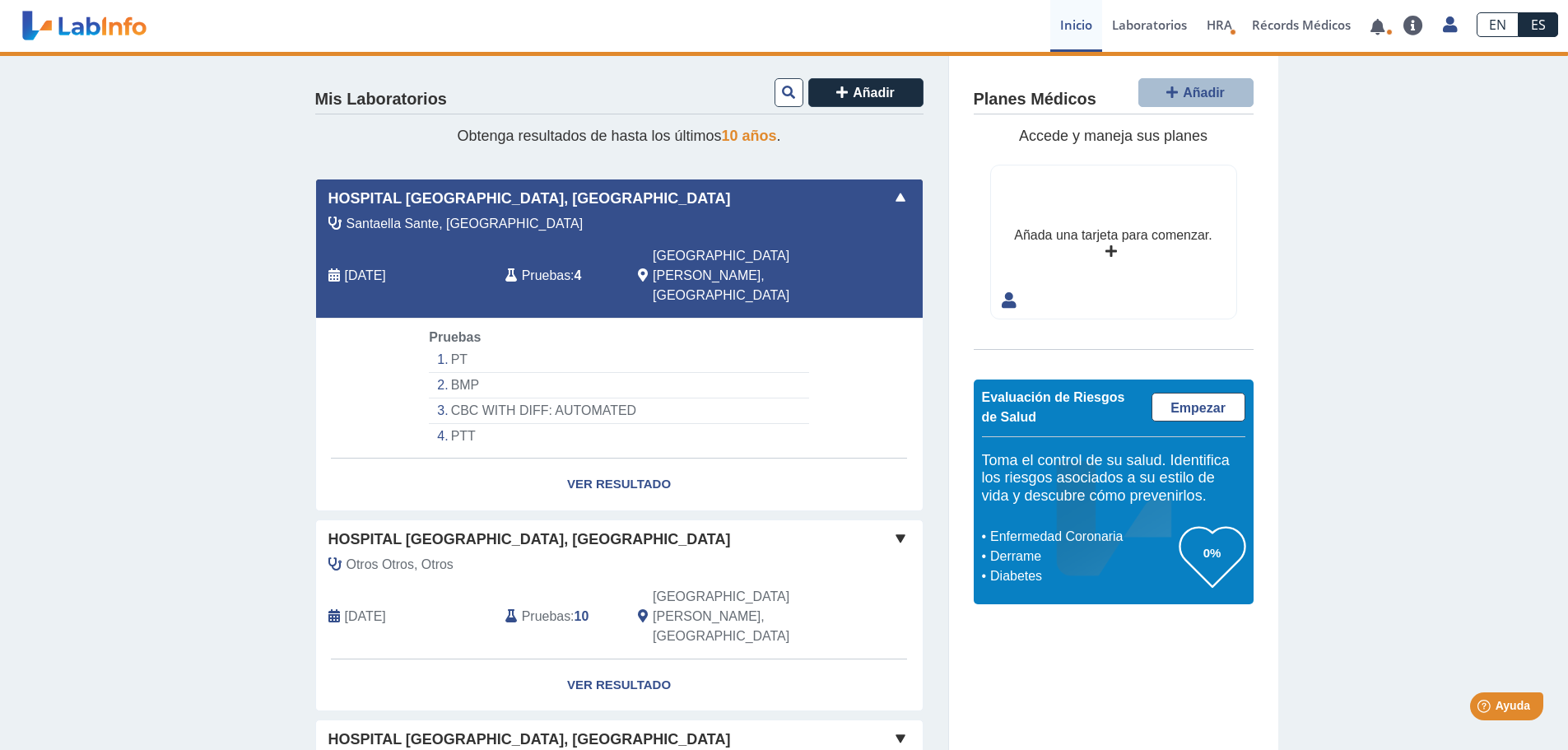
click at [739, 133] on span "10 años" at bounding box center [749, 136] width 55 height 17
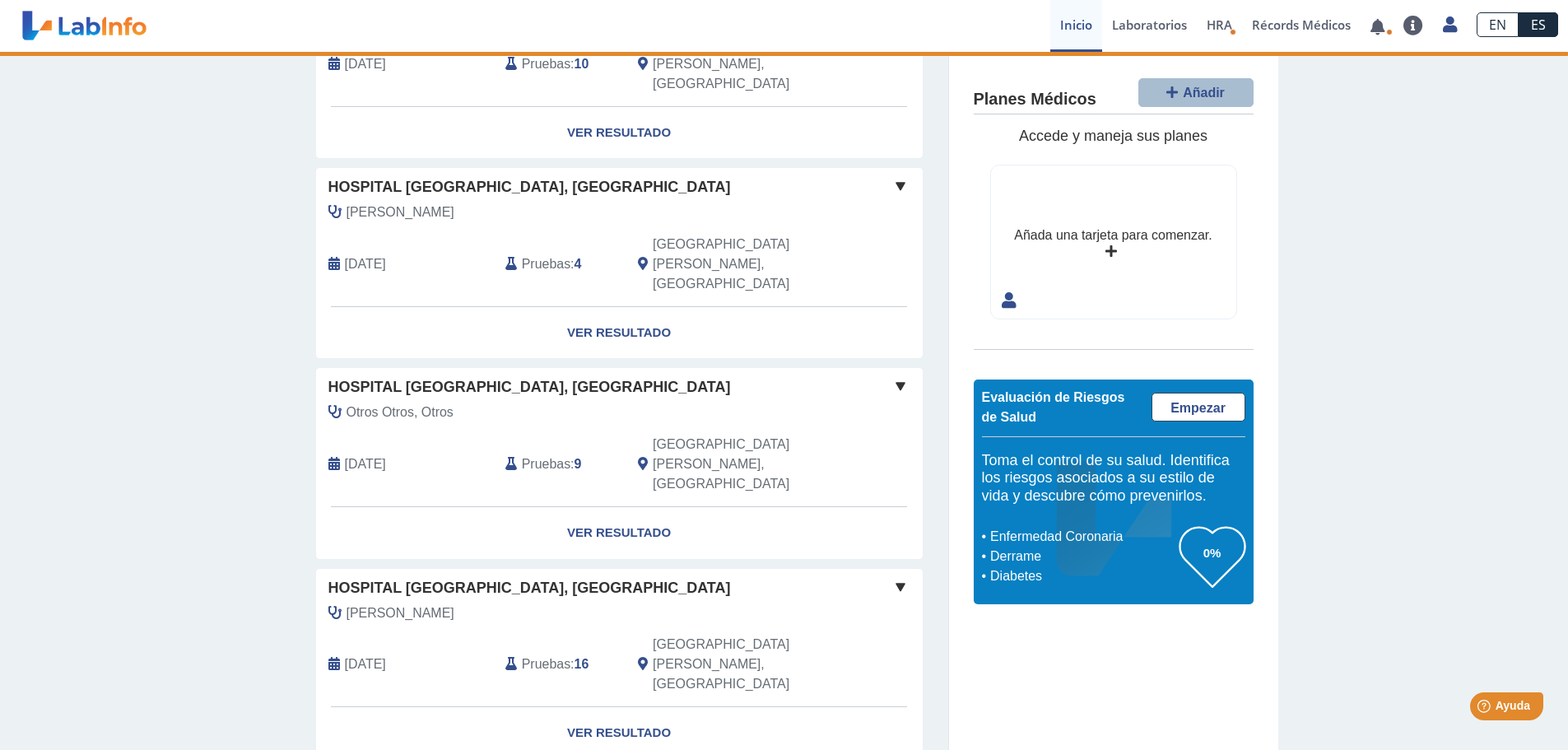
scroll to position [585, 0]
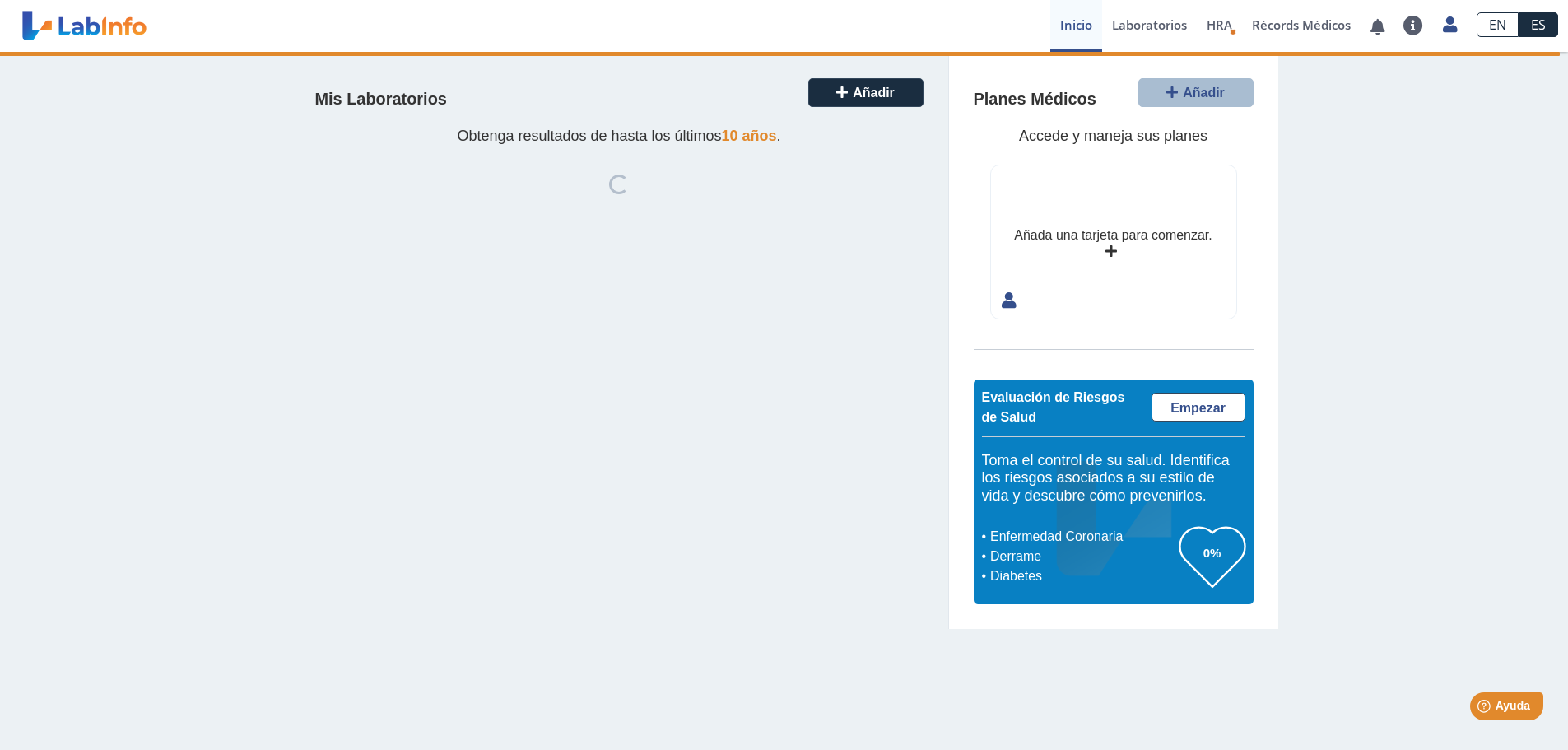
click at [1066, 23] on link "Inicio" at bounding box center [1075, 25] width 52 height 52
